Goal: Task Accomplishment & Management: Use online tool/utility

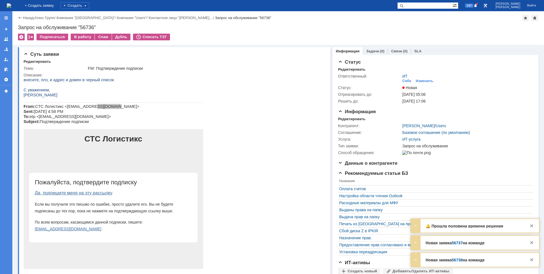
click at [84, 33] on div "Назад | Атекс Групп / Компания "Moscow" / Компания "Users" / Контактное лицо "[…" at bounding box center [277, 28] width 531 height 34
click at [75, 36] on div "В работу" at bounding box center [83, 37] width 24 height 7
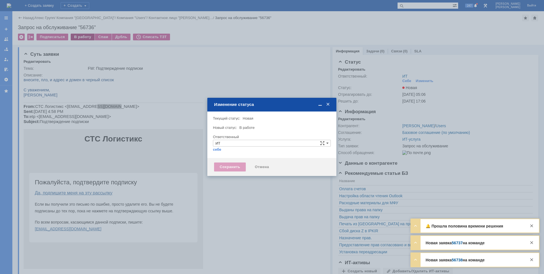
type input "[PERSON_NAME]"
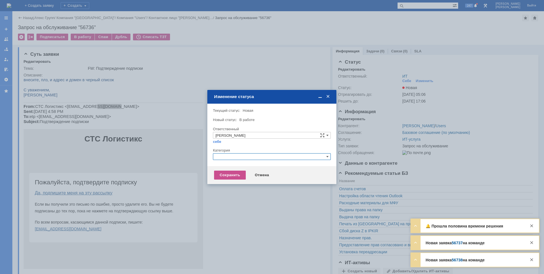
click at [251, 154] on input "text" at bounding box center [272, 156] width 118 height 7
click at [230, 188] on span "Почта" at bounding box center [271, 189] width 113 height 4
click at [230, 179] on div "Сохранить" at bounding box center [230, 175] width 32 height 9
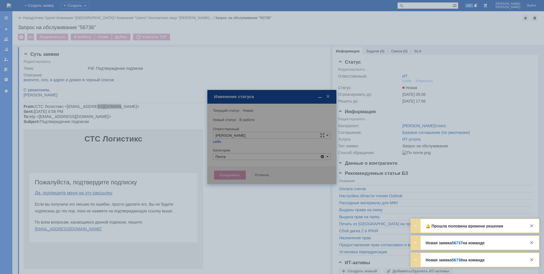
type input "Почта"
click at [230, 177] on div at bounding box center [271, 137] width 129 height 94
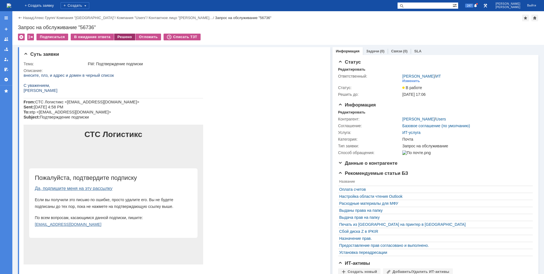
click at [124, 37] on div "Решено" at bounding box center [124, 37] width 21 height 7
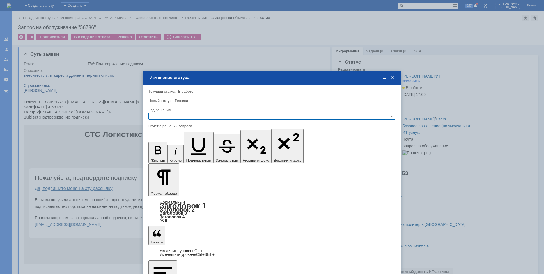
click at [190, 116] on input "text" at bounding box center [271, 116] width 247 height 7
click at [169, 142] on span "Решено" at bounding box center [272, 143] width 242 height 4
type input "Решено"
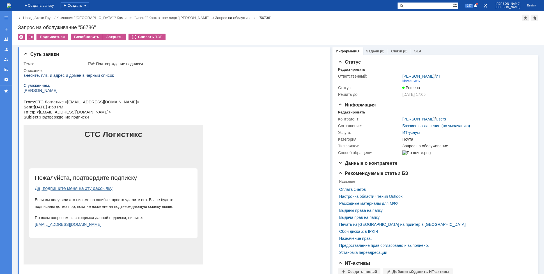
click at [11, 5] on img at bounding box center [9, 5] width 4 height 4
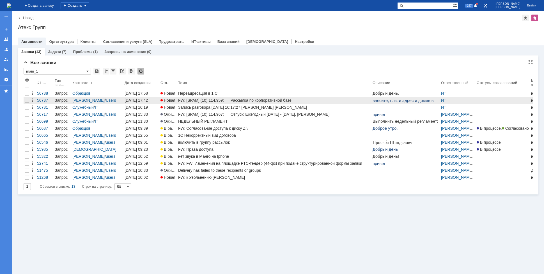
click at [195, 99] on div "FW: [SPAM] (10) 114.959: Рассылка по корпоративной базе" at bounding box center [274, 100] width 192 height 4
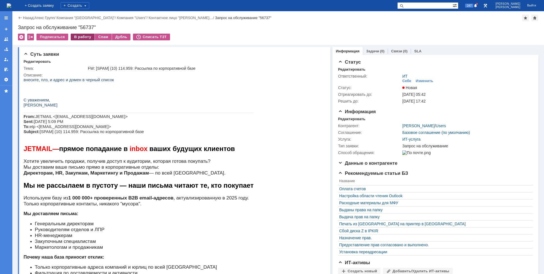
click at [75, 39] on div "В работу" at bounding box center [83, 37] width 24 height 7
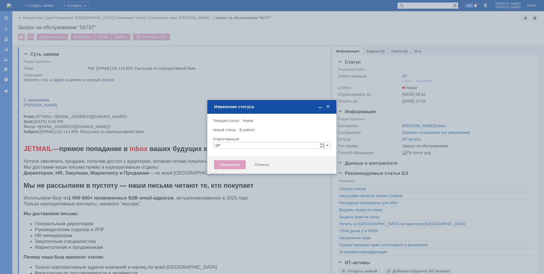
type input "[PERSON_NAME]"
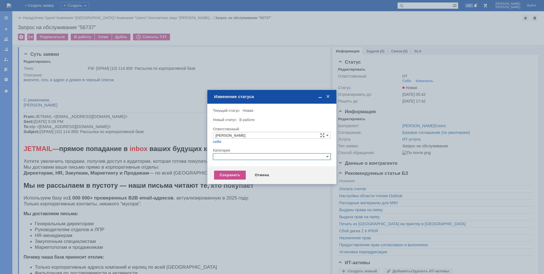
click at [230, 155] on input "text" at bounding box center [272, 156] width 118 height 7
drag, startPoint x: 230, startPoint y: 156, endPoint x: 193, endPoint y: 155, distance: 37.3
click at [193, 155] on body "Идет загрузка, пожалуйста, подождите. На домашнюю + Создать заявку Создать 247 …" at bounding box center [272, 137] width 544 height 274
click at [227, 183] on span "Почта" at bounding box center [271, 183] width 113 height 4
click at [227, 176] on div "Сохранить" at bounding box center [230, 175] width 32 height 9
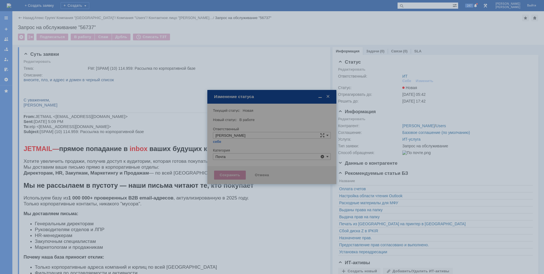
type input "Почта"
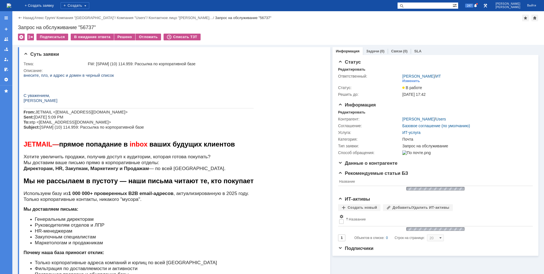
click at [11, 3] on img at bounding box center [9, 5] width 4 height 4
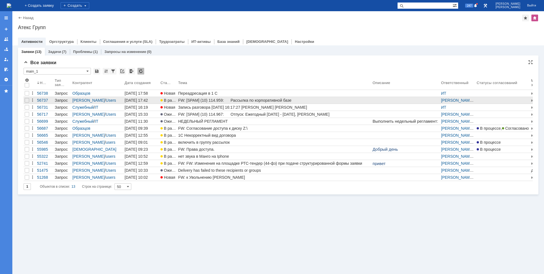
click at [200, 98] on div "FW: [SPAM] (10) 114.959: Рассылка по корпоративной базе" at bounding box center [274, 100] width 192 height 4
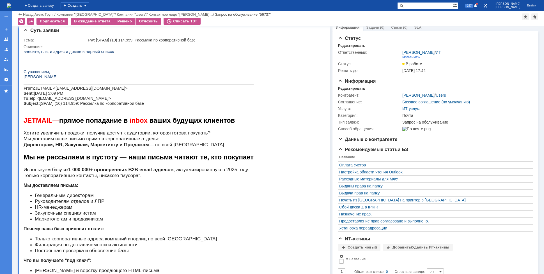
click at [11, 4] on img at bounding box center [9, 5] width 4 height 4
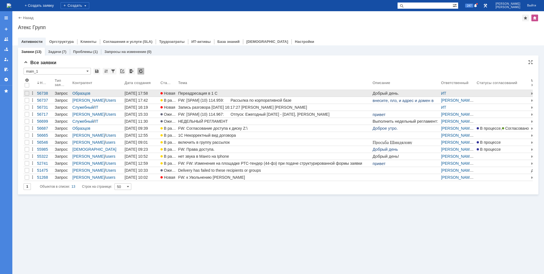
click at [218, 94] on div "Переадресация в 1 С" at bounding box center [274, 93] width 192 height 4
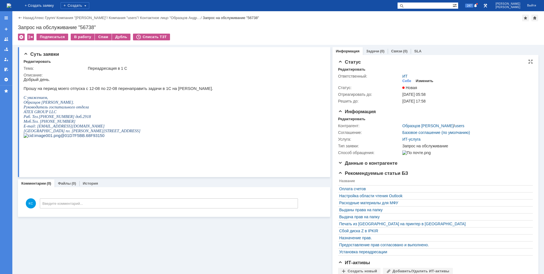
click at [418, 80] on div "Изменить" at bounding box center [425, 81] width 18 height 4
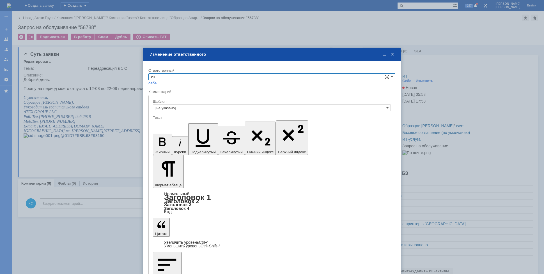
click at [179, 74] on input "ИТ" at bounding box center [271, 76] width 247 height 7
click at [166, 122] on span "АСУ" at bounding box center [272, 123] width 242 height 4
type input "АСУ"
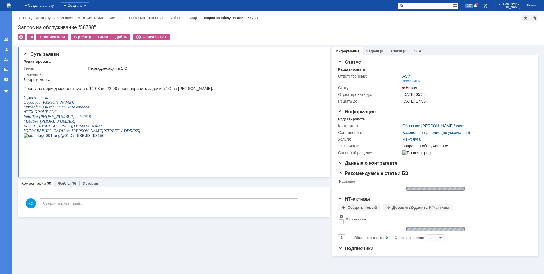
click at [11, 5] on img at bounding box center [9, 5] width 4 height 4
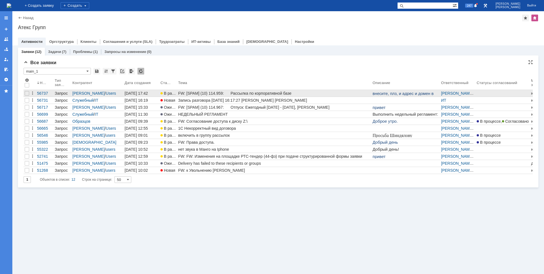
click at [197, 95] on div "FW: [SPAM] (10) 114.959: Рассылка по корпоративной базе" at bounding box center [274, 93] width 192 height 4
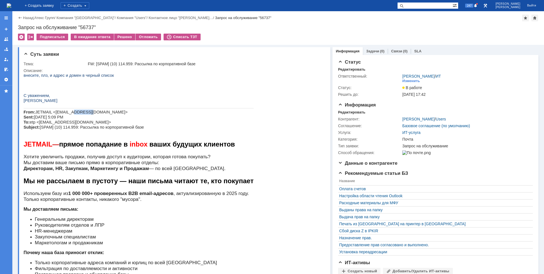
drag, startPoint x: 66, startPoint y: 112, endPoint x: 81, endPoint y: 112, distance: 14.3
click at [81, 112] on span "JETMAIL <[EMAIL_ADDRESS][DOMAIN_NAME]> Sent: [DATE] 5:09 PM To: etp <[EMAIL_ADD…" at bounding box center [84, 120] width 120 height 20
copy span "[DOMAIN_NAME]"
click at [120, 36] on div "Решено" at bounding box center [124, 37] width 21 height 7
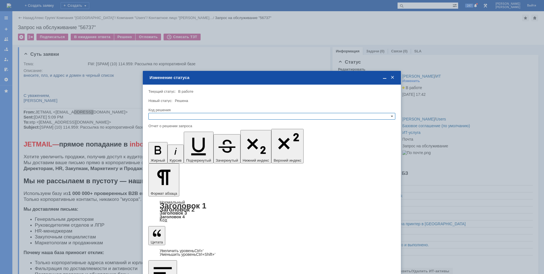
click at [197, 116] on input "text" at bounding box center [271, 116] width 247 height 7
click at [164, 144] on span "Решено" at bounding box center [272, 143] width 242 height 4
type input "Решено"
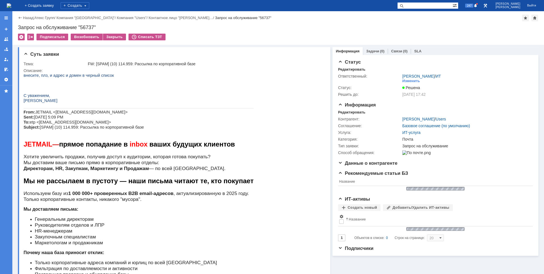
click at [11, 6] on img at bounding box center [9, 5] width 4 height 4
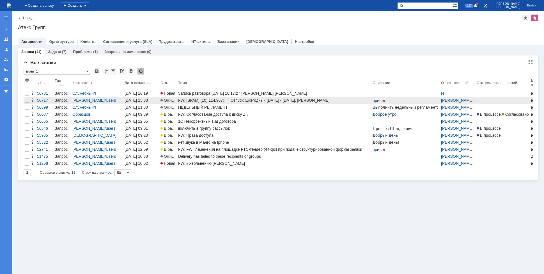
click at [199, 99] on div "FW: [SPAM] (10) 114.967: Отпуск: Ежегодный [DATE] - [DATE], [PERSON_NAME]" at bounding box center [274, 100] width 192 height 4
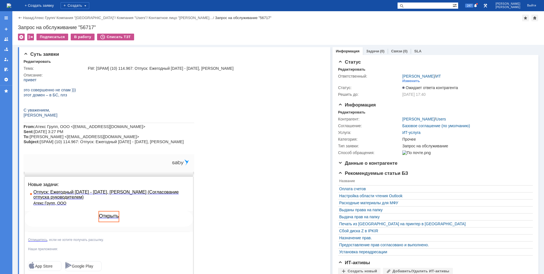
click at [11, 4] on img at bounding box center [9, 5] width 4 height 4
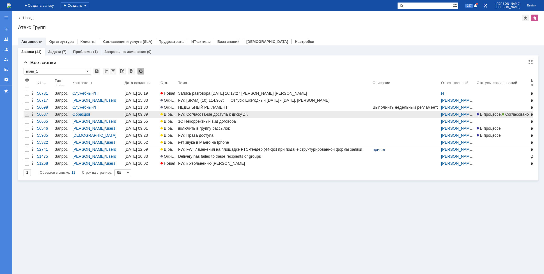
click at [208, 116] on div "FW: Согласование доступа к диску Z:\" at bounding box center [274, 114] width 192 height 4
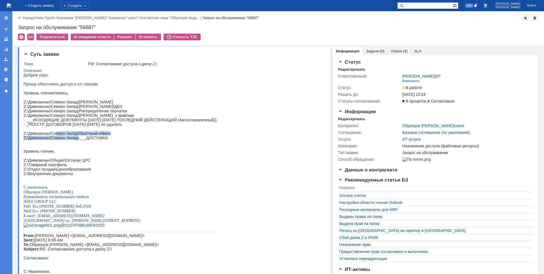
drag, startPoint x: 68, startPoint y: 145, endPoint x: 84, endPoint y: 146, distance: 16.0
click at [73, 147] on div "Доброе утро. Прошу обесточить доступ к сл. папкам. Уровень чтение/запись. Z:\Ди…" at bounding box center [121, 276] width 194 height 407
click at [90, 140] on p "Z:\Дивизионы\Северо-Запад\___ДОСТАВКА" at bounding box center [121, 138] width 194 height 4
drag, startPoint x: 68, startPoint y: 146, endPoint x: 86, endPoint y: 149, distance: 18.4
click at [85, 140] on p "Z:\Дивизионы\Северо-Запад\___ДОСТАВКА" at bounding box center [121, 138] width 194 height 4
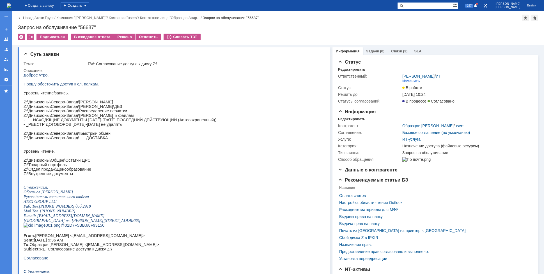
click at [69, 158] on p at bounding box center [121, 156] width 194 height 4
click at [59, 163] on p "Z:\Дивизионы\Общее\Остатки ЦРС" at bounding box center [121, 160] width 194 height 4
click at [391, 50] on link "Связи" at bounding box center [396, 51] width 11 height 4
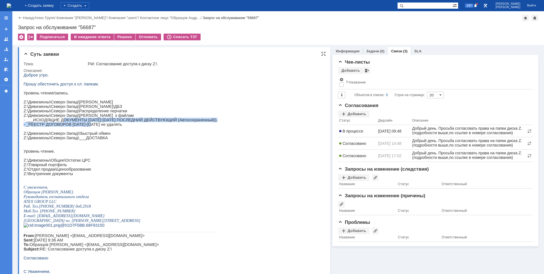
drag, startPoint x: 59, startPoint y: 128, endPoint x: 82, endPoint y: 129, distance: 23.0
click at [82, 129] on div "Доброе утро. Прошу обесточить доступ к сл. папкам. Уровень чтение/запись. Z:\Ди…" at bounding box center [121, 276] width 194 height 407
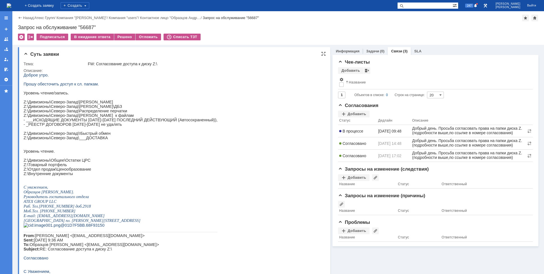
click at [84, 127] on p "- _РЕЕСТР ДОГОВОРОВ [DATE]-[DATE] не удалять" at bounding box center [121, 124] width 194 height 4
drag, startPoint x: 92, startPoint y: 128, endPoint x: 103, endPoint y: 130, distance: 10.8
click at [104, 127] on p "- _РЕЕСТР ДОГОВОРОВ [DATE]-[DATE] не удалять" at bounding box center [121, 124] width 194 height 4
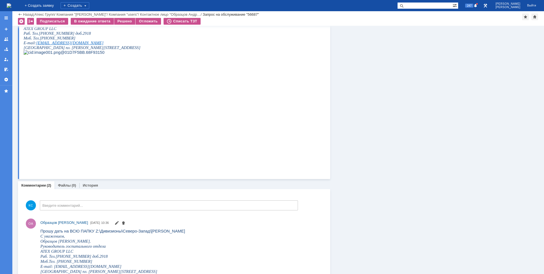
scroll to position [449, 0]
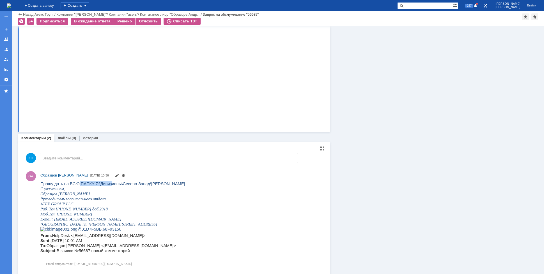
drag, startPoint x: 76, startPoint y: 184, endPoint x: 107, endPoint y: 184, distance: 31.1
click at [105, 184] on span "Прошу дать на ВСЮ ПАПКУ Z:\Дивизионы\Северо-Запад\[PERSON_NAME]" at bounding box center [112, 183] width 145 height 4
drag, startPoint x: 135, startPoint y: 184, endPoint x: 130, endPoint y: 185, distance: 4.9
click at [135, 184] on span "Прошу дать на ВСЮ ПАПКУ Z:\Дивизионы\Северо-Запад\[PERSON_NAME]" at bounding box center [112, 183] width 145 height 4
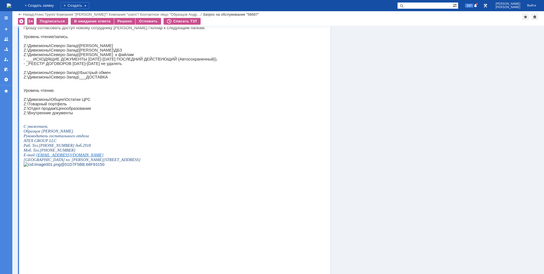
scroll to position [289, 0]
drag, startPoint x: 31, startPoint y: 197, endPoint x: 45, endPoint y: 199, distance: 13.8
click at [42, 115] on p "Z:\Внутренние документы" at bounding box center [121, 112] width 194 height 4
click at [53, 115] on p "Z:\Внутренние документы" at bounding box center [121, 112] width 194 height 4
drag, startPoint x: 49, startPoint y: 196, endPoint x: 59, endPoint y: 197, distance: 9.9
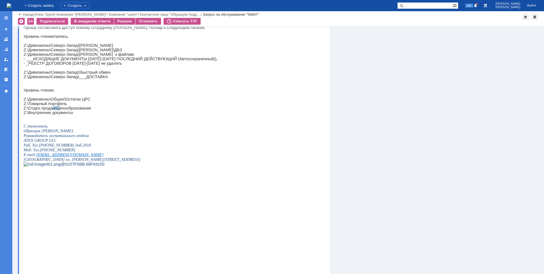
click at [50, 119] on p at bounding box center [121, 117] width 194 height 4
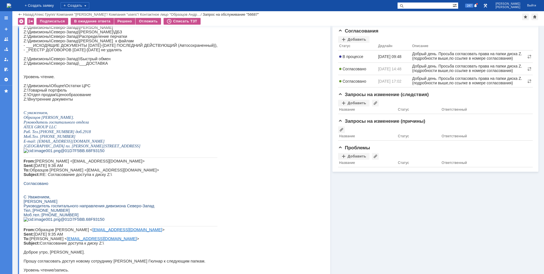
scroll to position [0, 0]
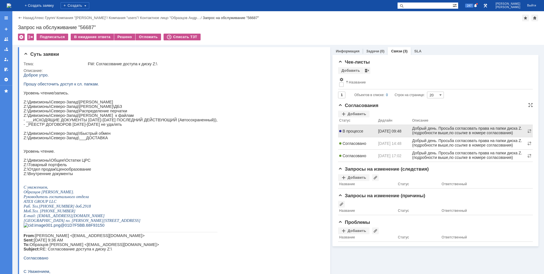
click at [354, 131] on span "В процессе" at bounding box center [351, 131] width 24 height 4
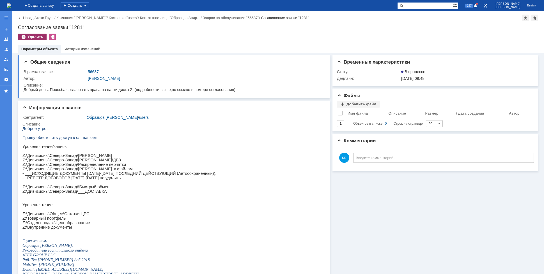
click at [27, 36] on div "Удалить" at bounding box center [32, 37] width 29 height 7
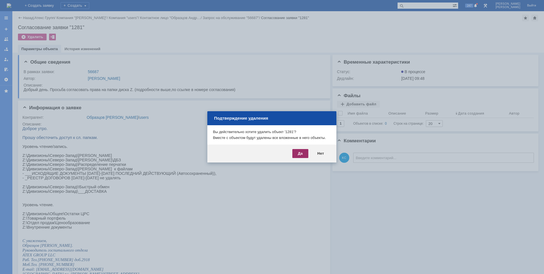
click at [303, 157] on div "Да" at bounding box center [300, 153] width 16 height 9
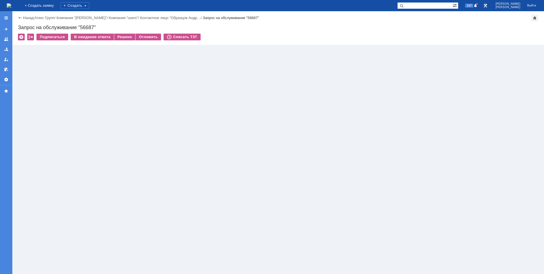
click at [11, 7] on img at bounding box center [9, 5] width 4 height 4
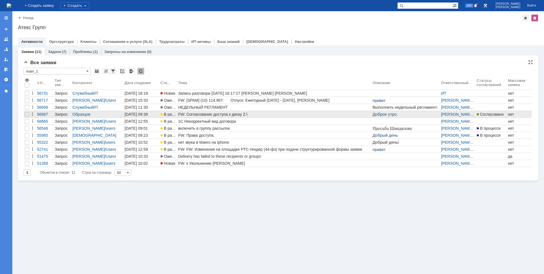
click at [205, 114] on div "FW: Согласование доступа к диску Z:\" at bounding box center [274, 114] width 192 height 4
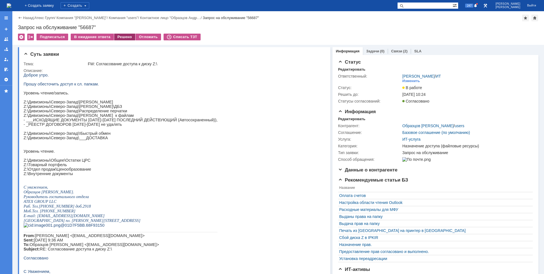
click at [122, 37] on div "Решено" at bounding box center [124, 37] width 21 height 7
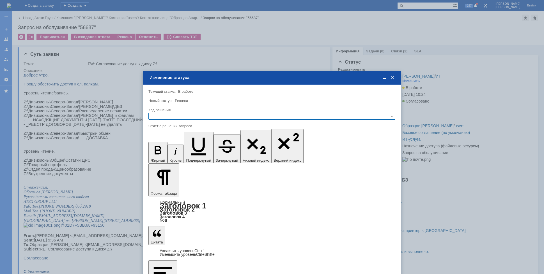
click at [202, 118] on input "text" at bounding box center [271, 116] width 247 height 7
click at [182, 143] on span "Решено" at bounding box center [272, 143] width 242 height 4
type input "Решено"
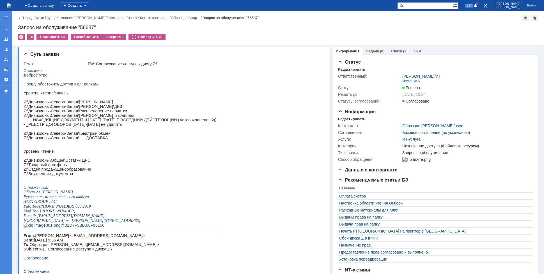
click at [11, 8] on img at bounding box center [9, 5] width 4 height 4
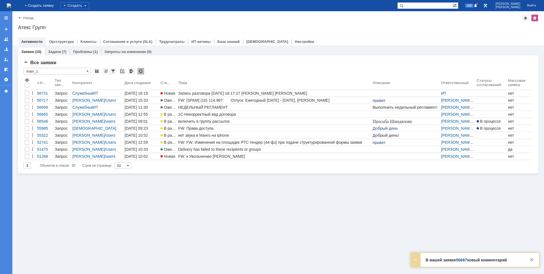
click at [460, 260] on link "56687" at bounding box center [461, 260] width 11 height 4
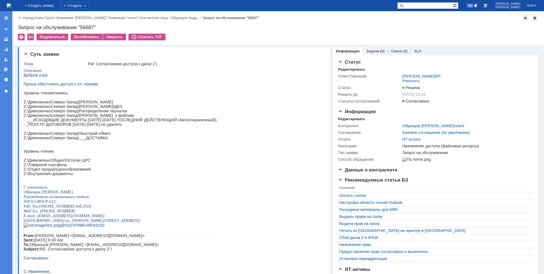
click at [11, 4] on img at bounding box center [9, 5] width 4 height 4
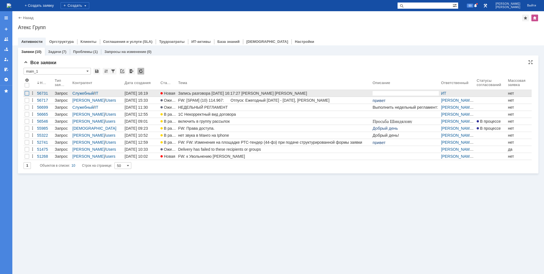
click at [27, 94] on div at bounding box center [27, 93] width 4 height 4
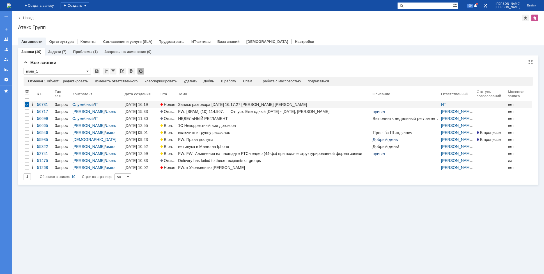
click at [249, 82] on div "Спам" at bounding box center [247, 81] width 9 height 4
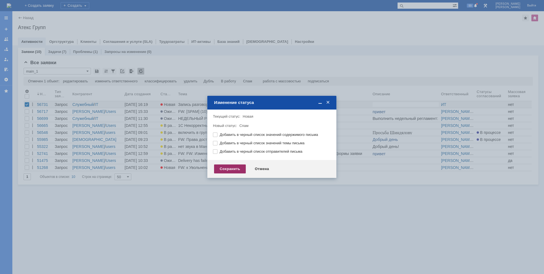
click at [233, 167] on div "Сохранить" at bounding box center [230, 169] width 32 height 9
